Goal: Communication & Community: Answer question/provide support

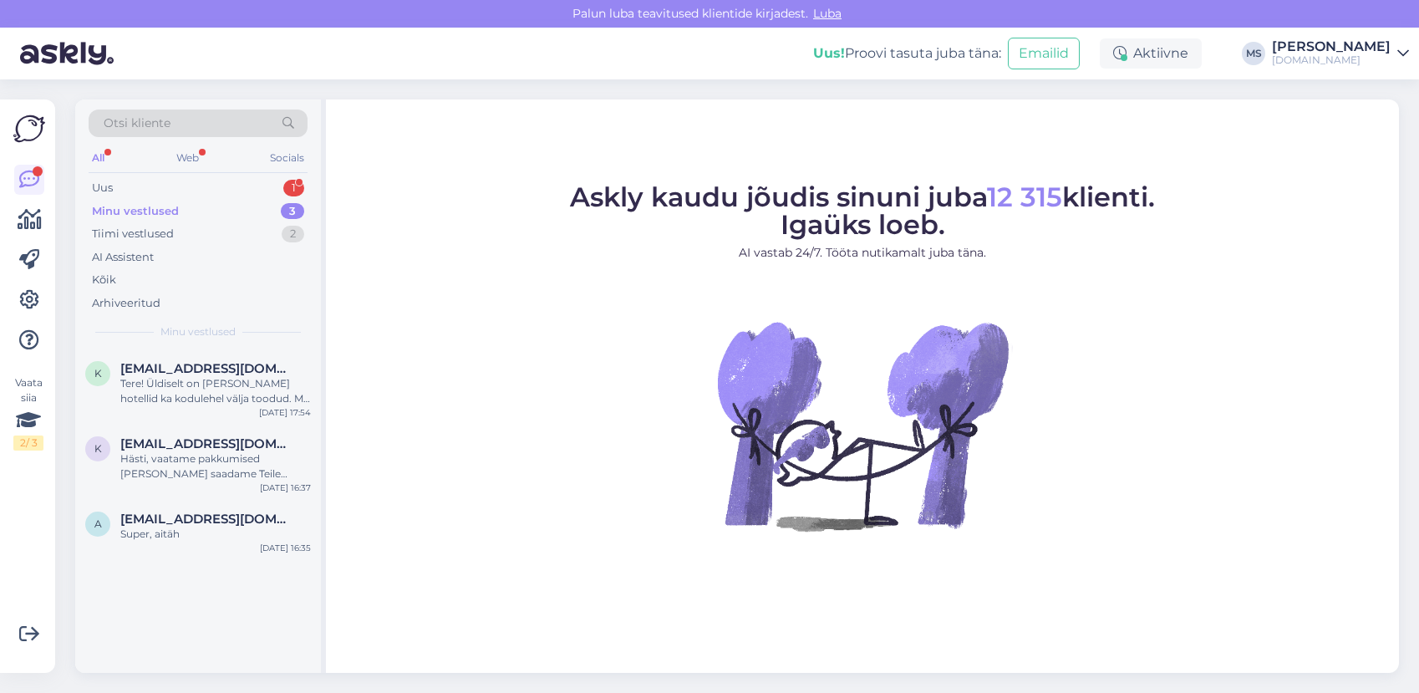
click at [167, 195] on div "Uus 1" at bounding box center [198, 187] width 219 height 23
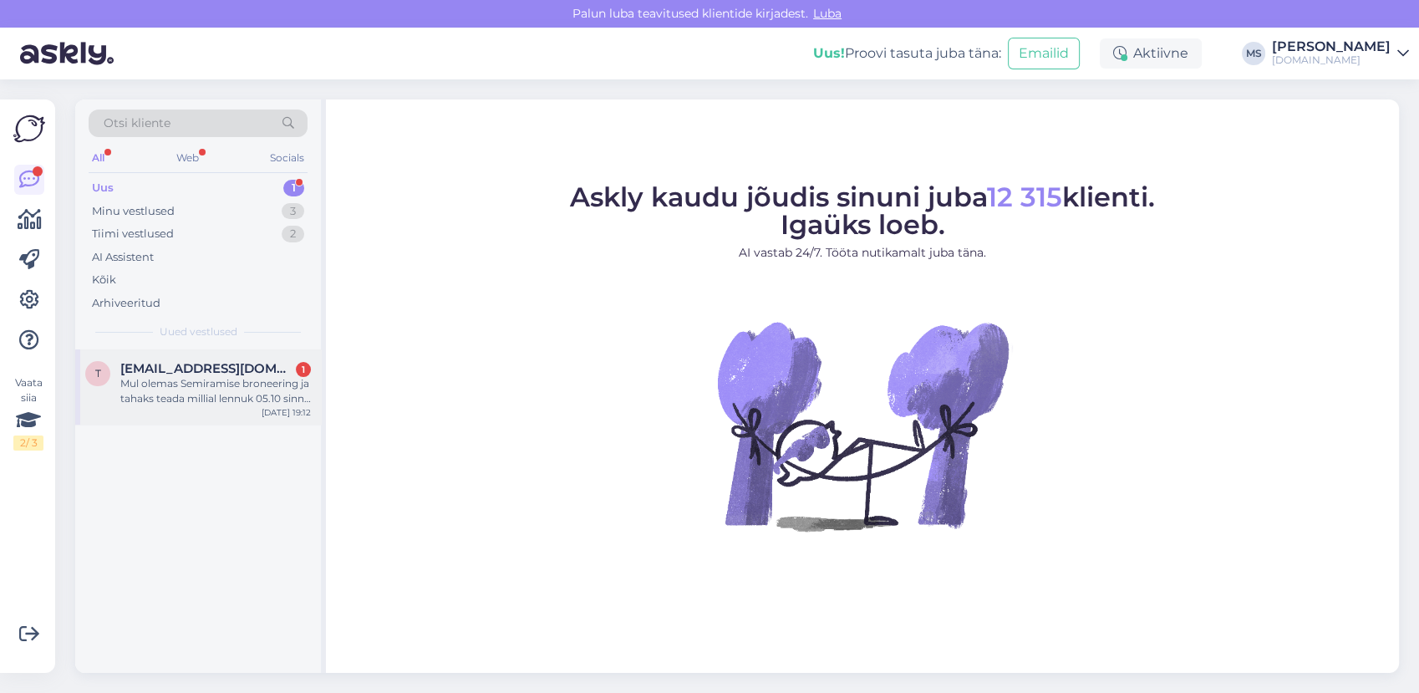
click at [182, 383] on div "Mul olemas Semiramise broneering ja tahaks teada millial lennuk 05.10 sinna len…" at bounding box center [215, 391] width 190 height 30
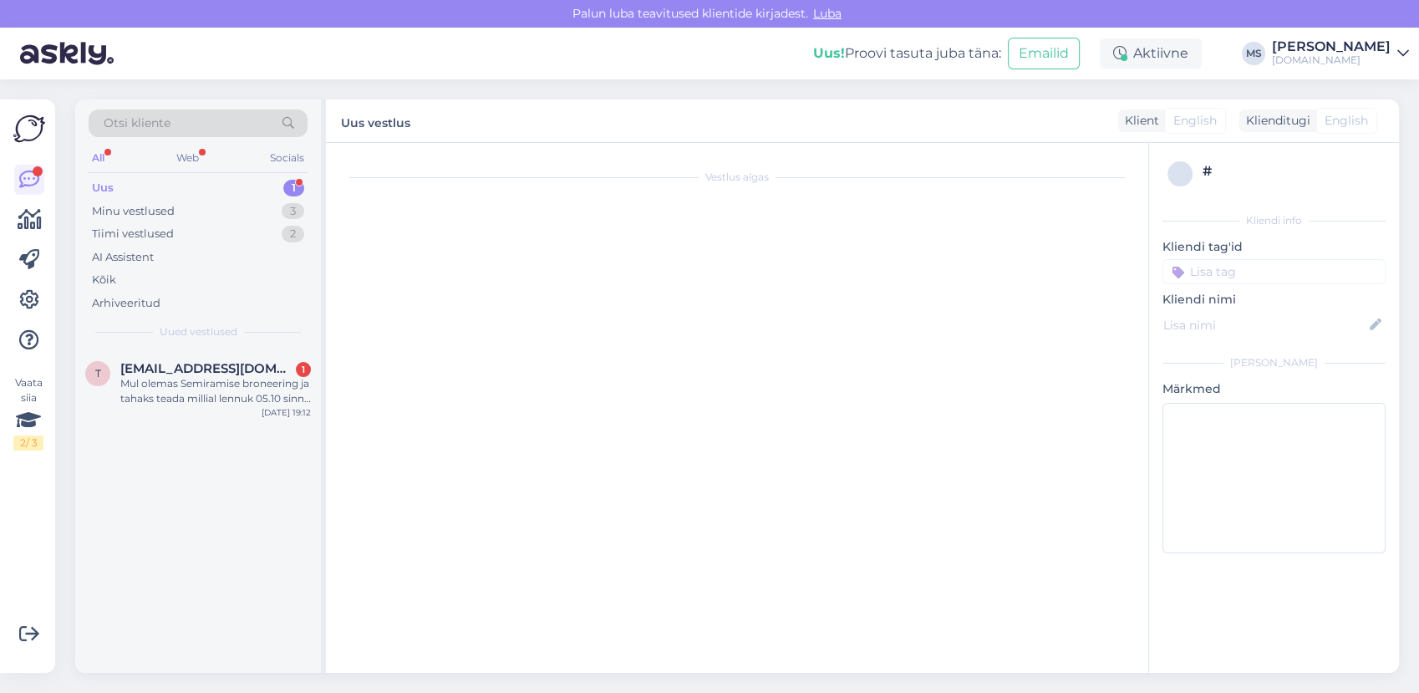
scroll to position [99, 0]
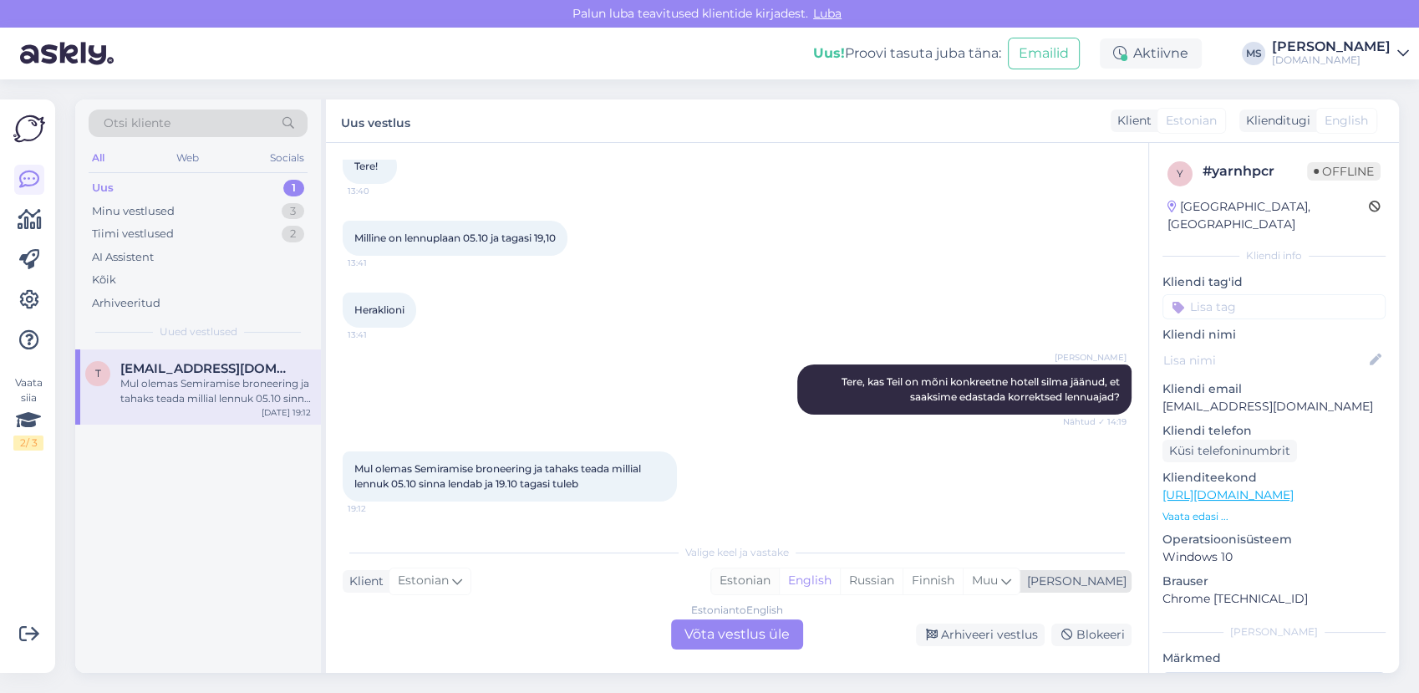
click at [779, 576] on div "Estonian" at bounding box center [745, 580] width 68 height 25
click at [749, 627] on div "Estonian to Estonian Võta vestlus üle" at bounding box center [737, 634] width 132 height 30
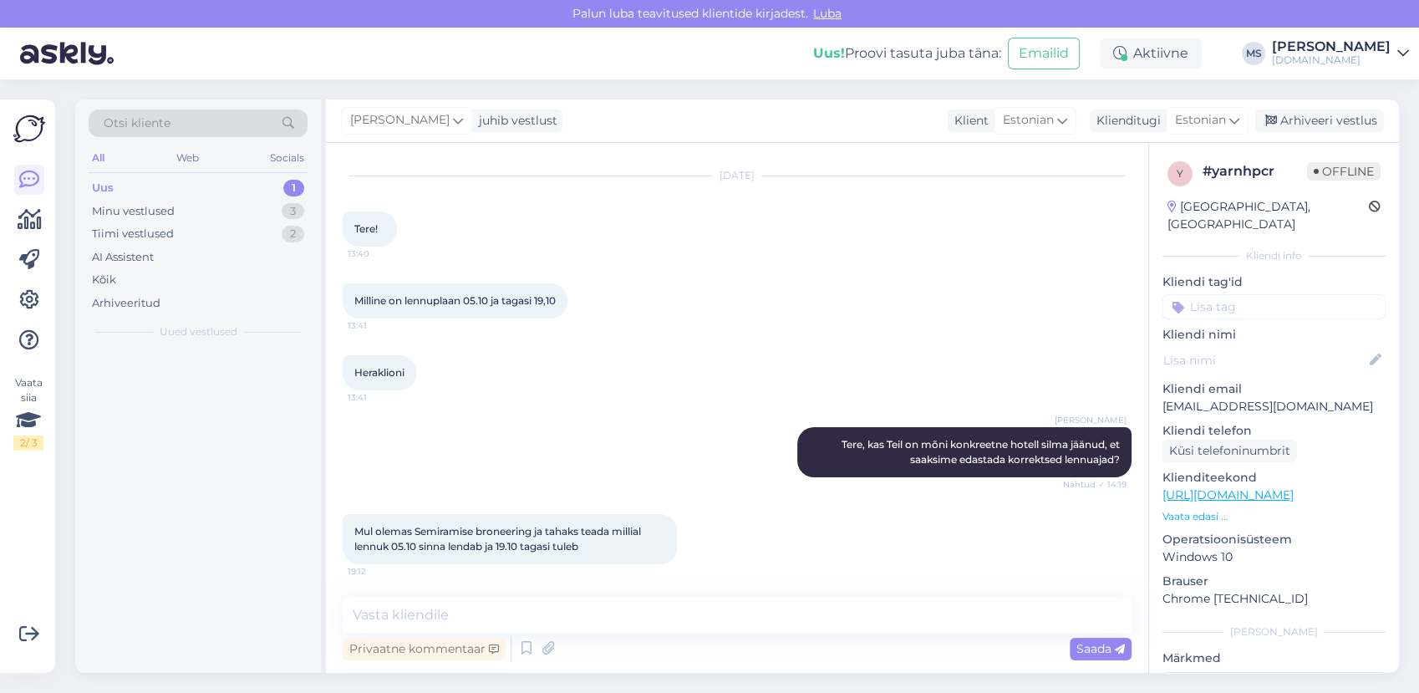
scroll to position [36, 0]
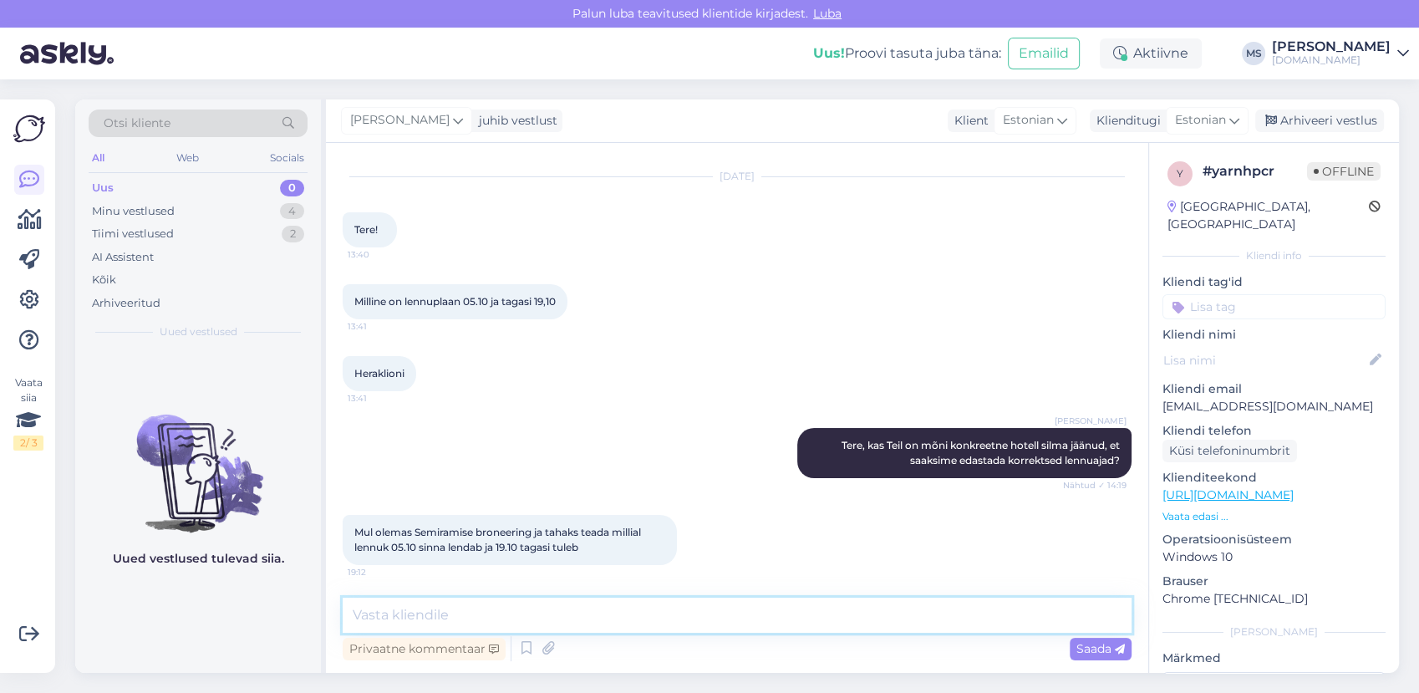
click at [720, 613] on textarea at bounding box center [737, 614] width 789 height 35
type textarea "Tere! Palun täpsustage oma broneeringu number."
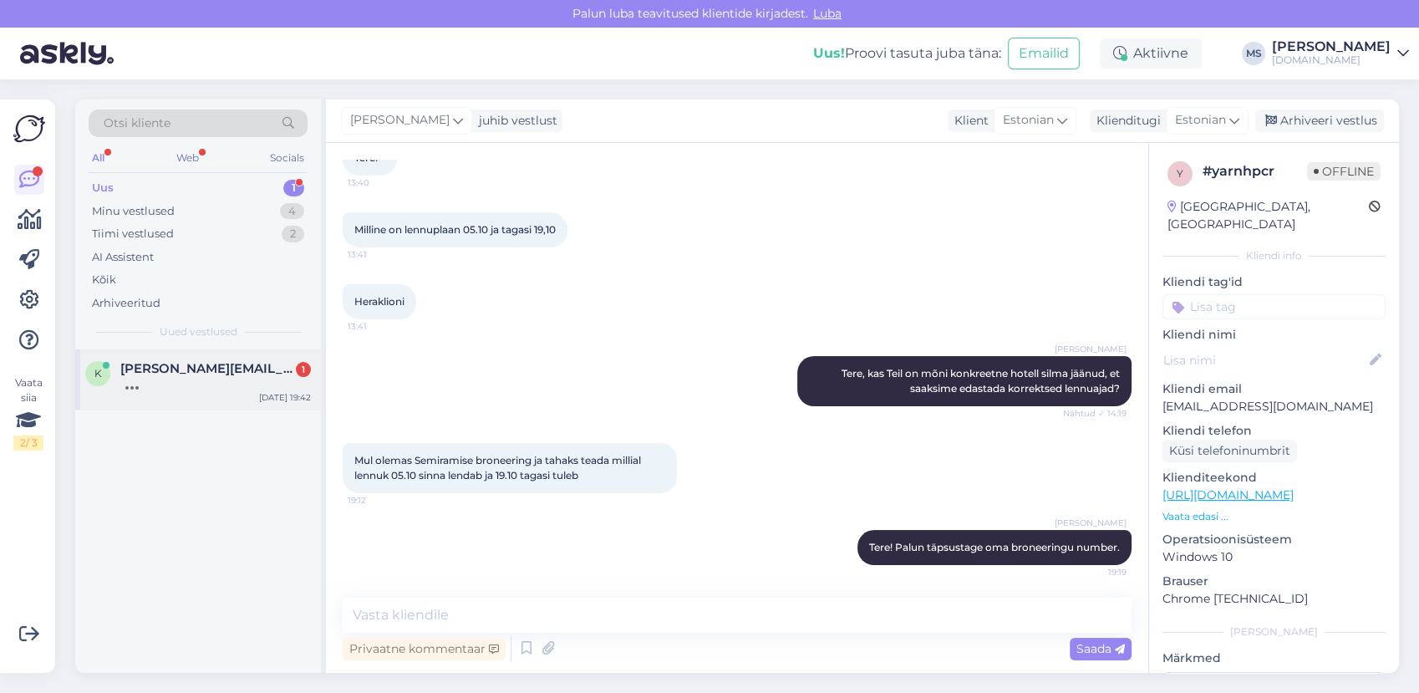
click at [171, 364] on span "[PERSON_NAME][EMAIL_ADDRESS][DOMAIN_NAME]" at bounding box center [207, 368] width 174 height 15
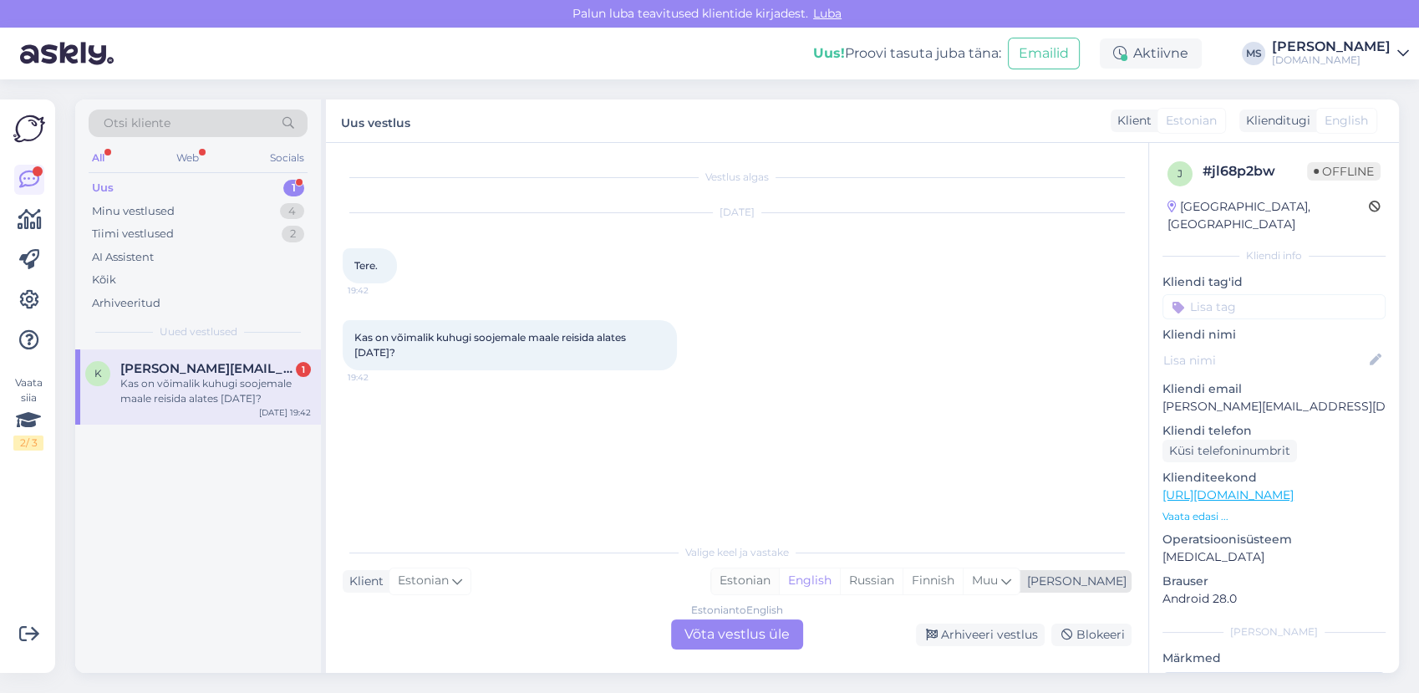
click at [779, 576] on div "Estonian" at bounding box center [745, 580] width 68 height 25
click at [731, 637] on div "Estonian to Estonian Võta vestlus üle" at bounding box center [737, 634] width 132 height 30
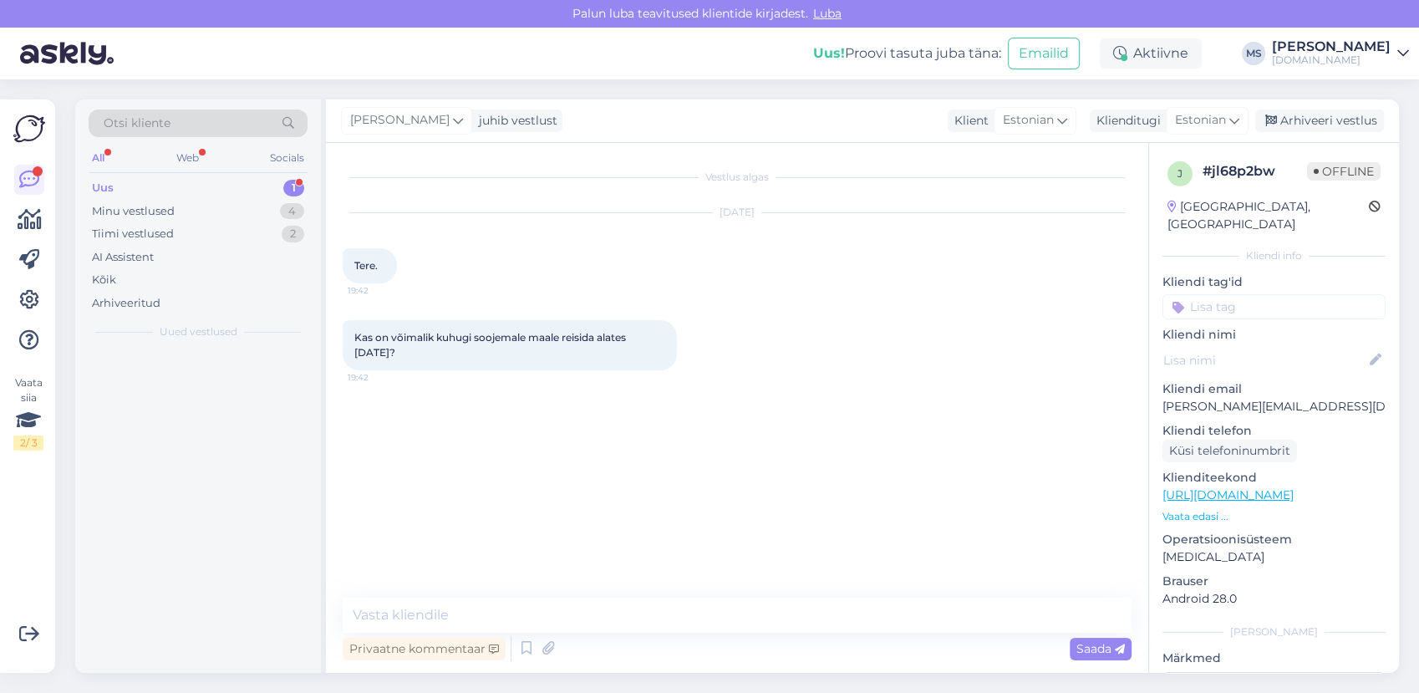
click at [706, 608] on textarea at bounding box center [737, 614] width 789 height 35
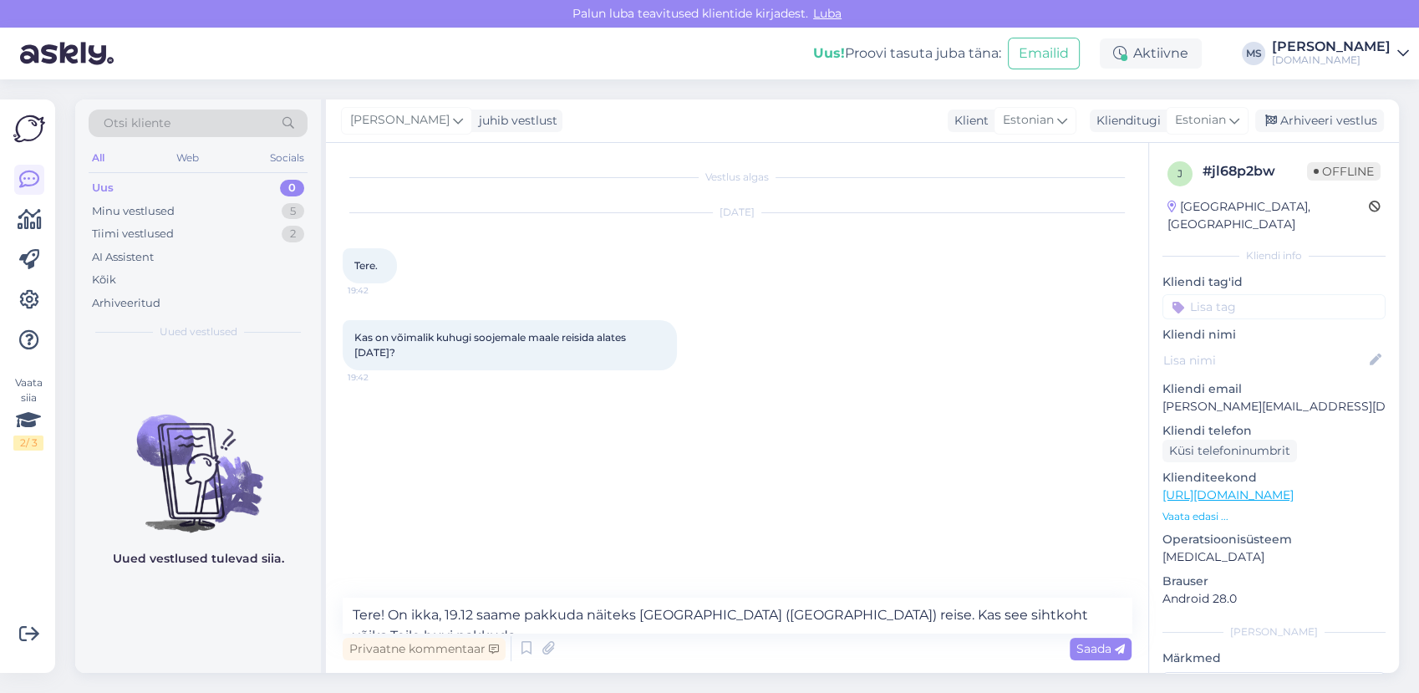
type textarea "Tere! On ikka, 19.12 saame pakkuda näiteks [GEOGRAPHIC_DATA] ([GEOGRAPHIC_DATA]…"
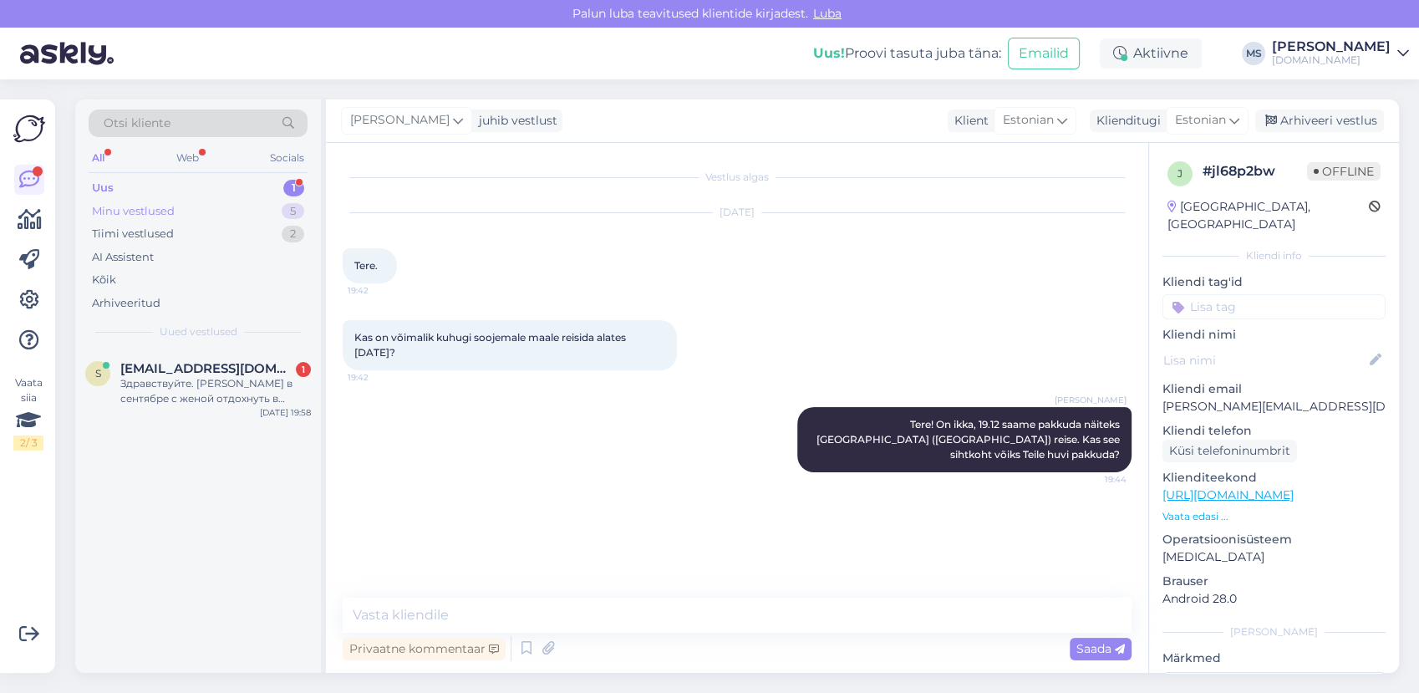
click at [149, 205] on div "Minu vestlused" at bounding box center [133, 211] width 83 height 17
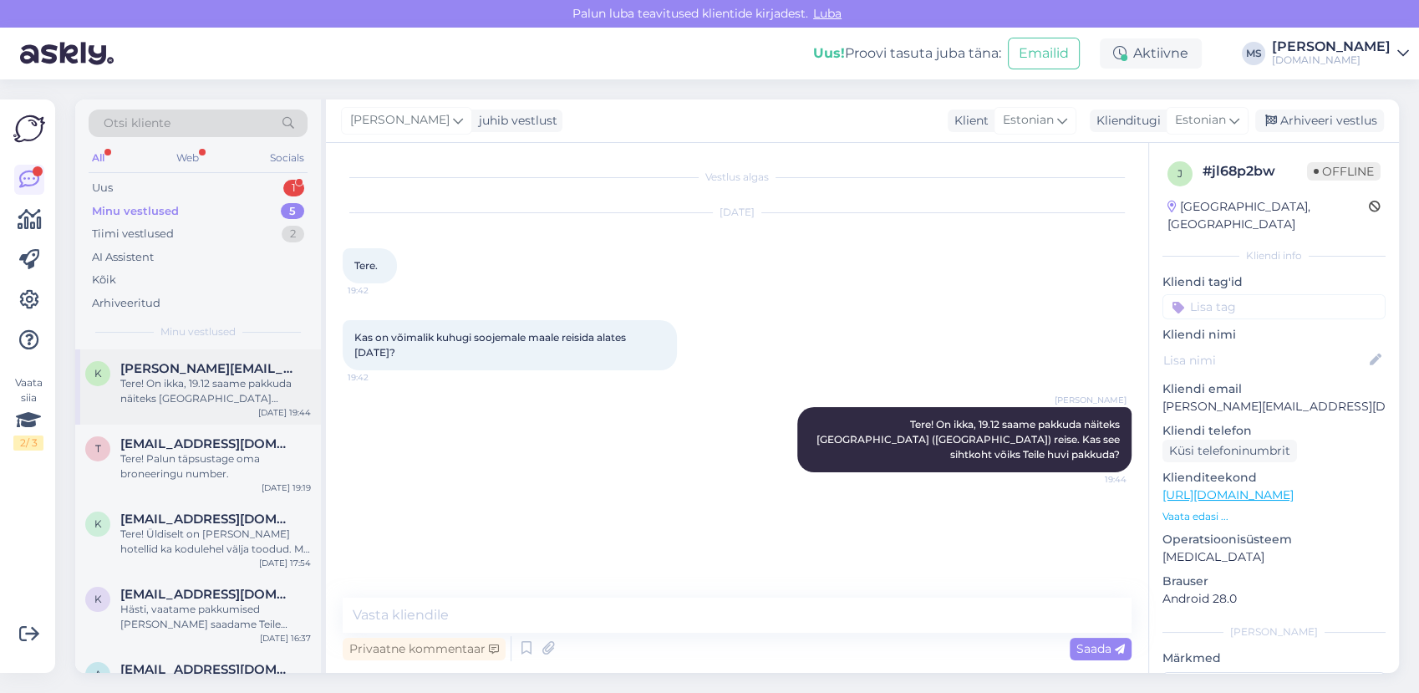
click at [157, 398] on div "Tere! On ikka, 19.12 saame pakkuda näiteks [GEOGRAPHIC_DATA] ([GEOGRAPHIC_DATA]…" at bounding box center [215, 391] width 190 height 30
click at [153, 211] on div "Minu vestlused" at bounding box center [135, 211] width 87 height 17
click at [145, 189] on div "Uus 1" at bounding box center [198, 187] width 219 height 23
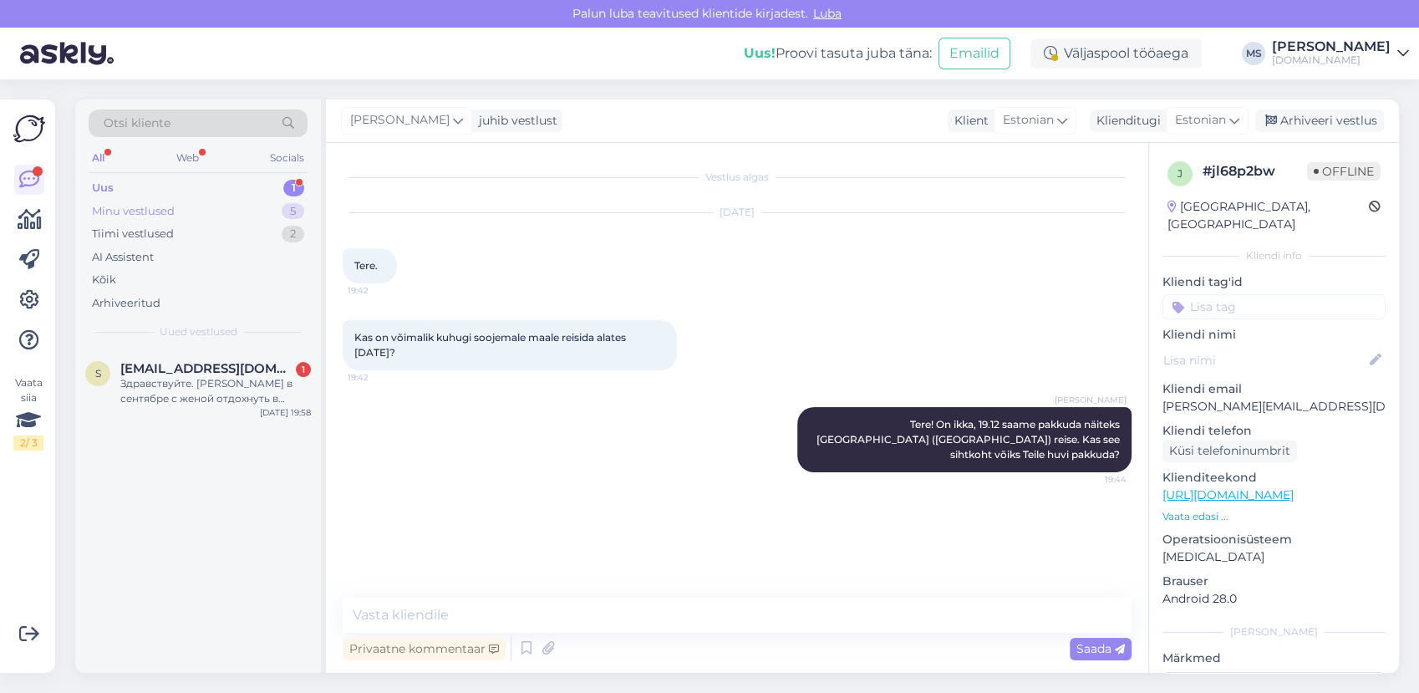
click at [143, 199] on div "Uus 1 Minu vestlused 5 Tiimi vestlused 2 AI Assistent Kõik Arhiveeritud" at bounding box center [198, 245] width 219 height 138
click at [142, 207] on div "Minu vestlused" at bounding box center [133, 211] width 83 height 17
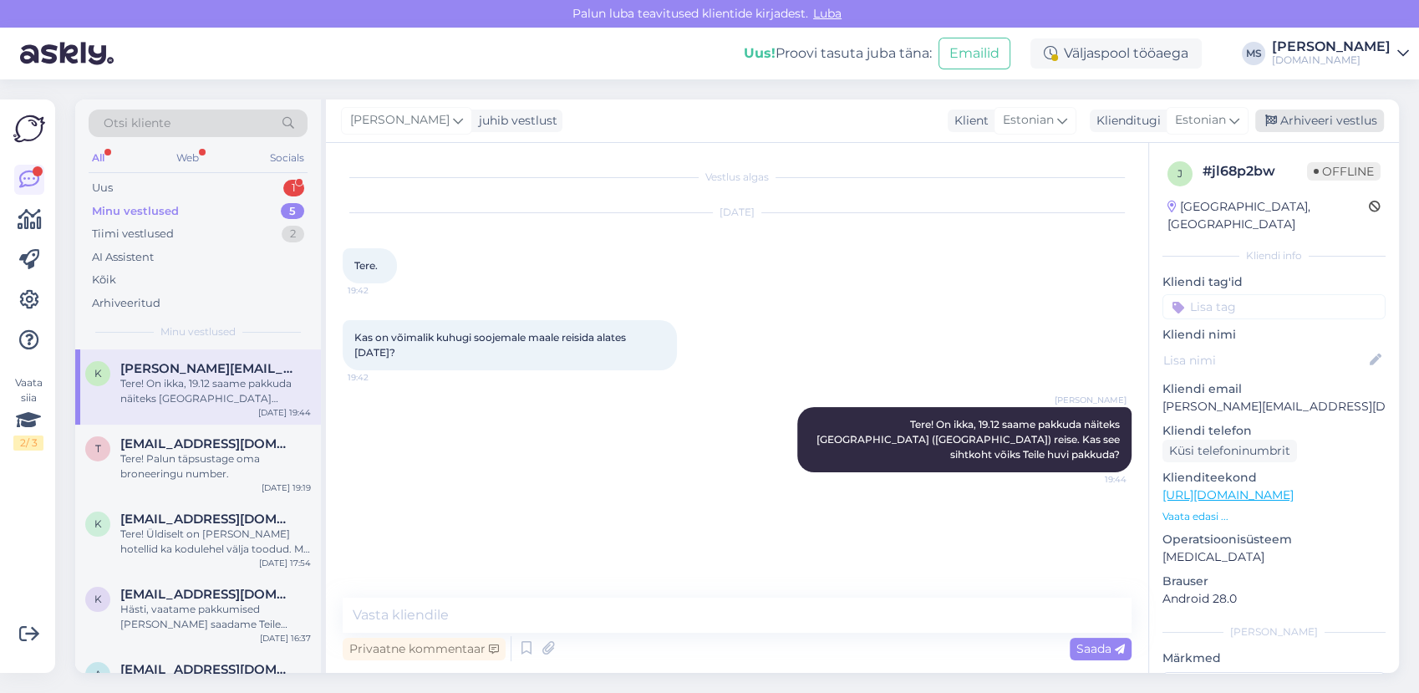
click at [1298, 124] on div "Arhiveeri vestlus" at bounding box center [1319, 120] width 129 height 23
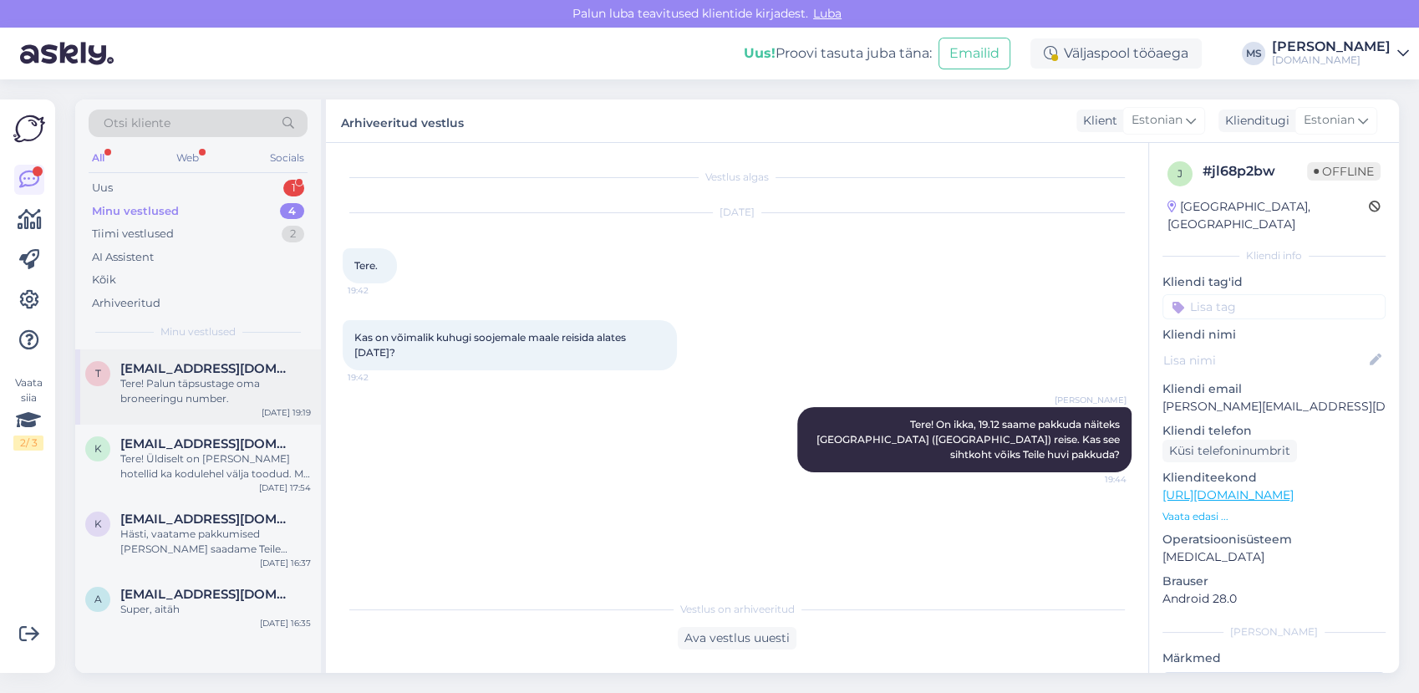
click at [224, 370] on span "[EMAIL_ADDRESS][DOMAIN_NAME]" at bounding box center [207, 368] width 174 height 15
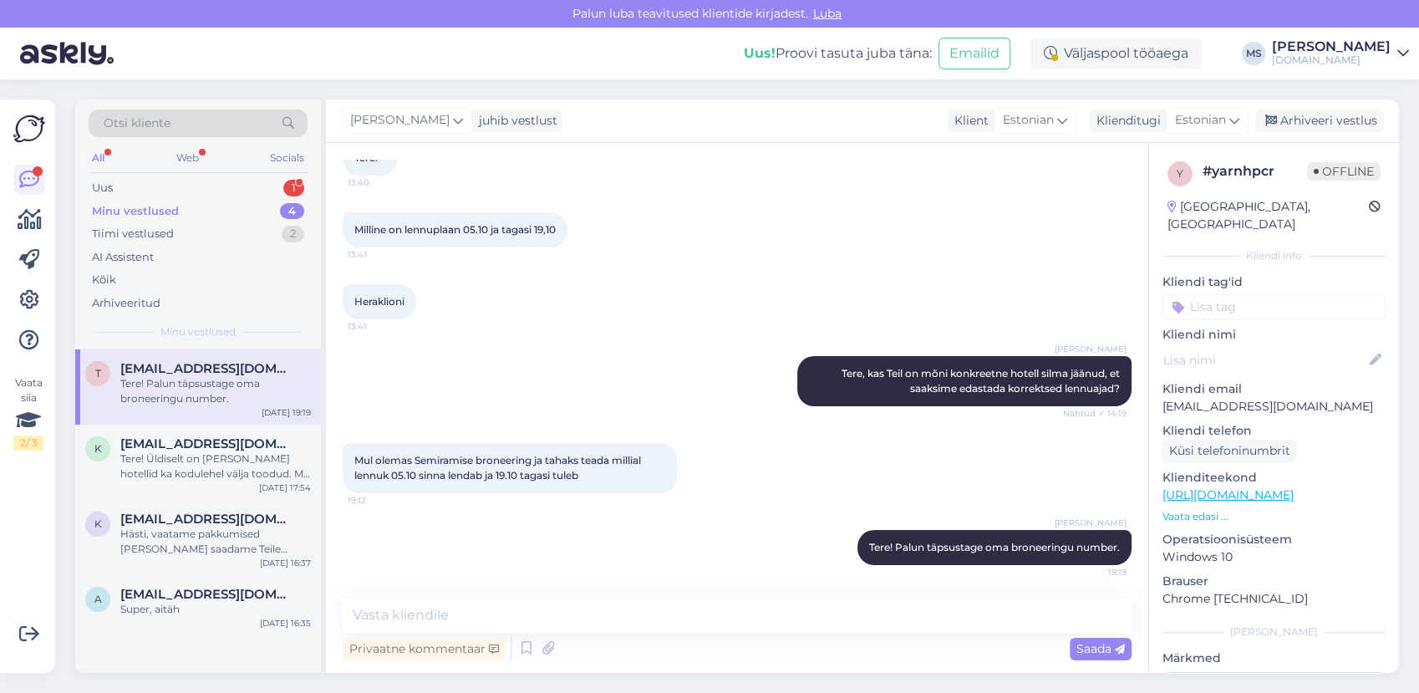
scroll to position [107, 0]
click at [1305, 120] on div "Arhiveeri vestlus" at bounding box center [1319, 120] width 129 height 23
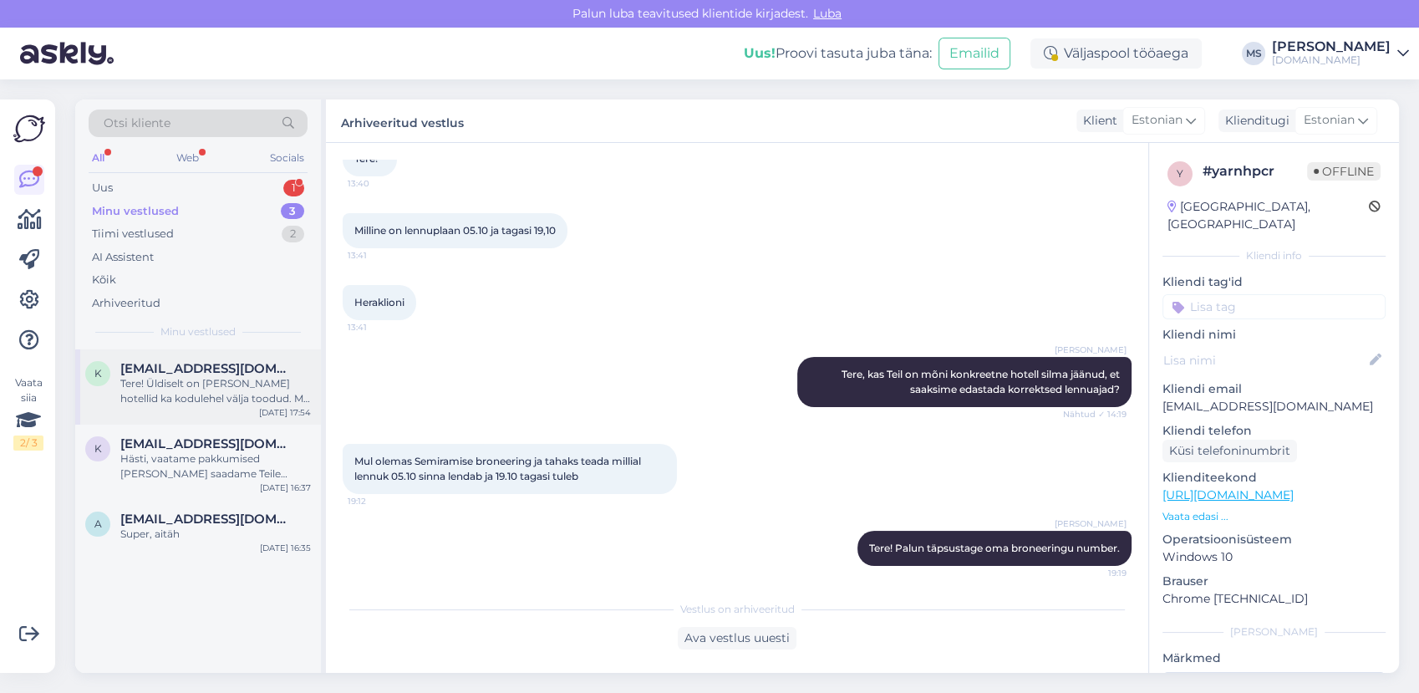
click at [212, 372] on div "[EMAIL_ADDRESS][DOMAIN_NAME]" at bounding box center [215, 368] width 190 height 15
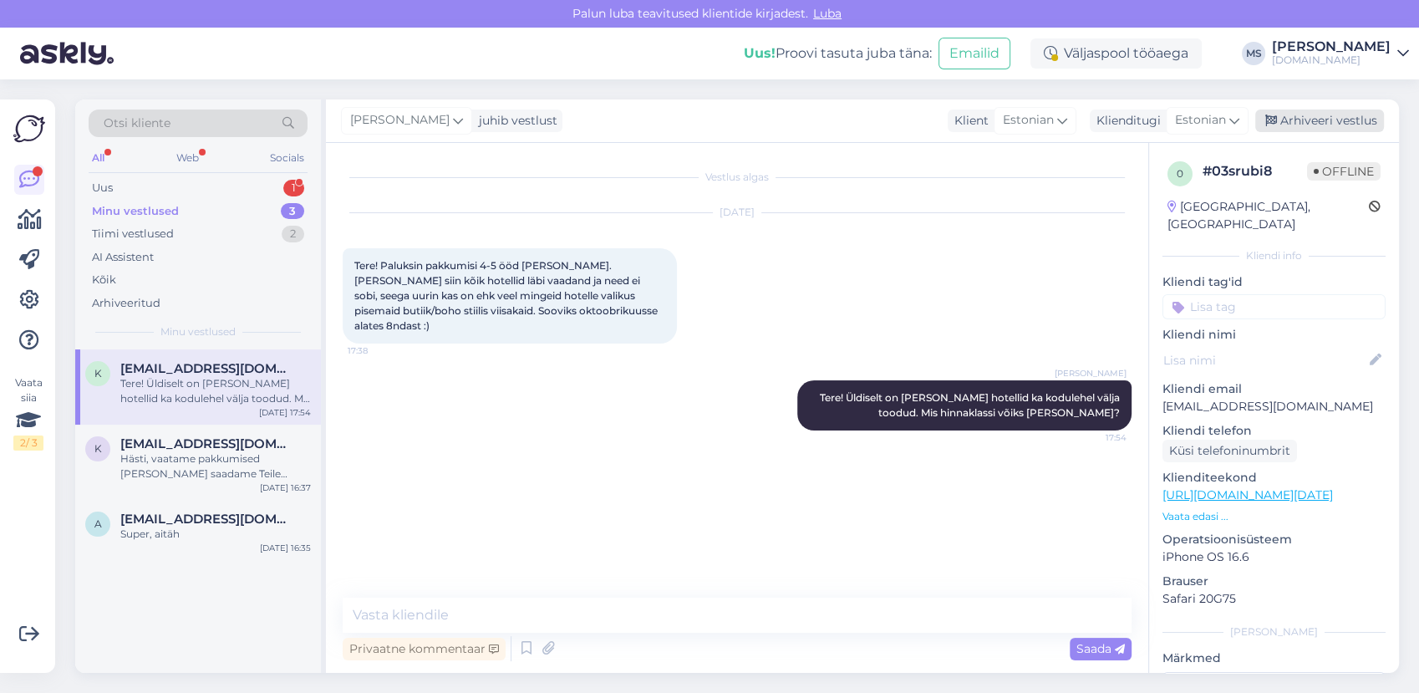
click at [1290, 121] on div "Arhiveeri vestlus" at bounding box center [1319, 120] width 129 height 23
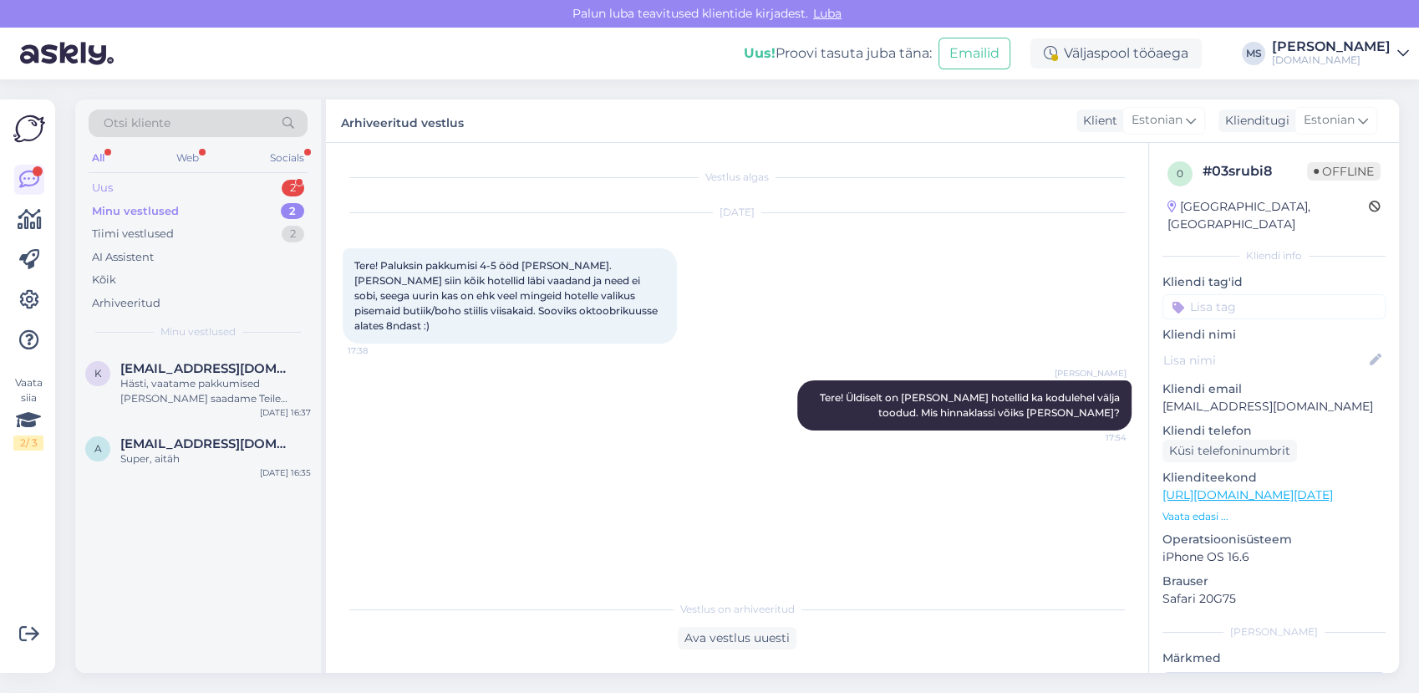
click at [135, 190] on div "Uus 2" at bounding box center [198, 187] width 219 height 23
